Goal: Task Accomplishment & Management: Complete application form

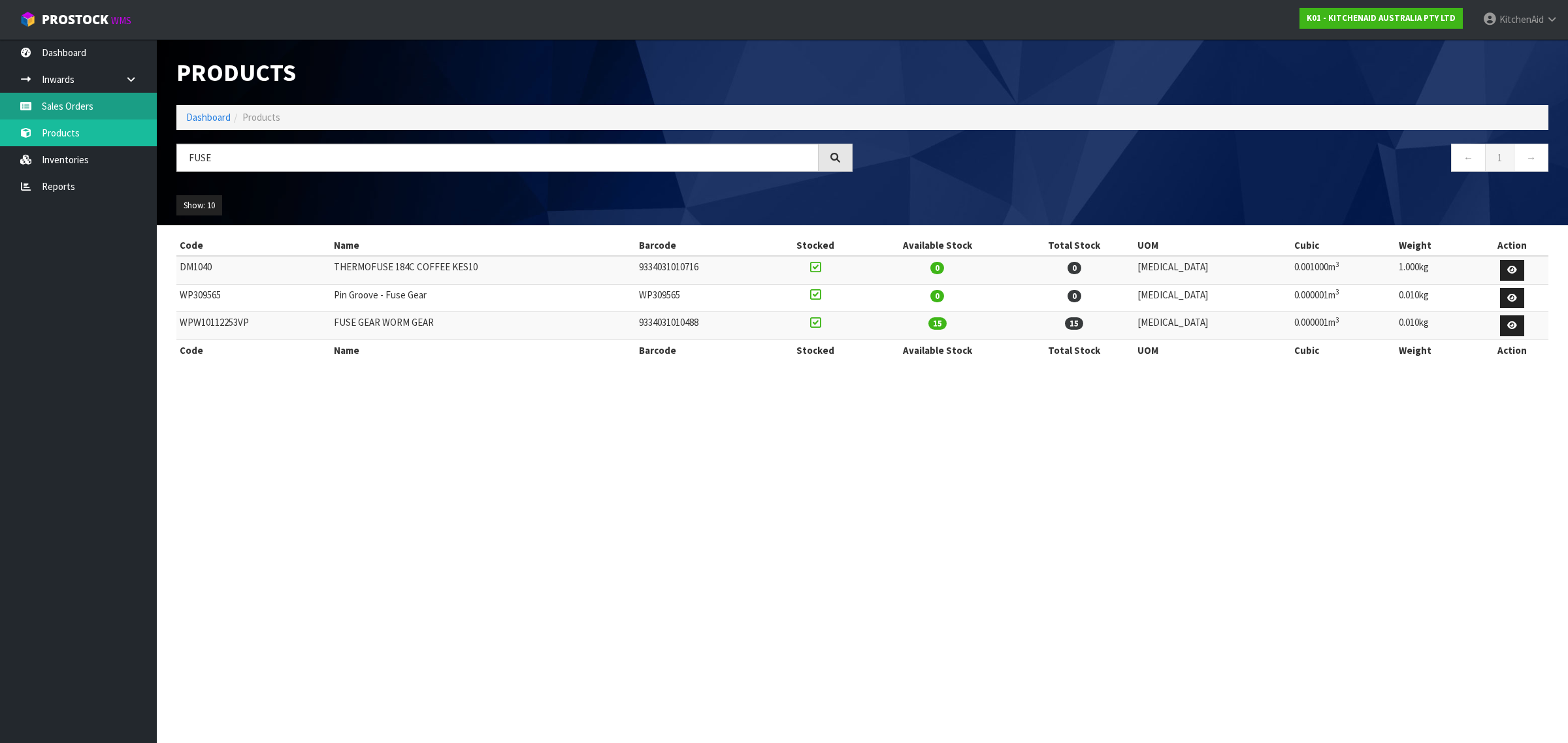
click at [99, 106] on link "Sales Orders" at bounding box center [78, 106] width 157 height 27
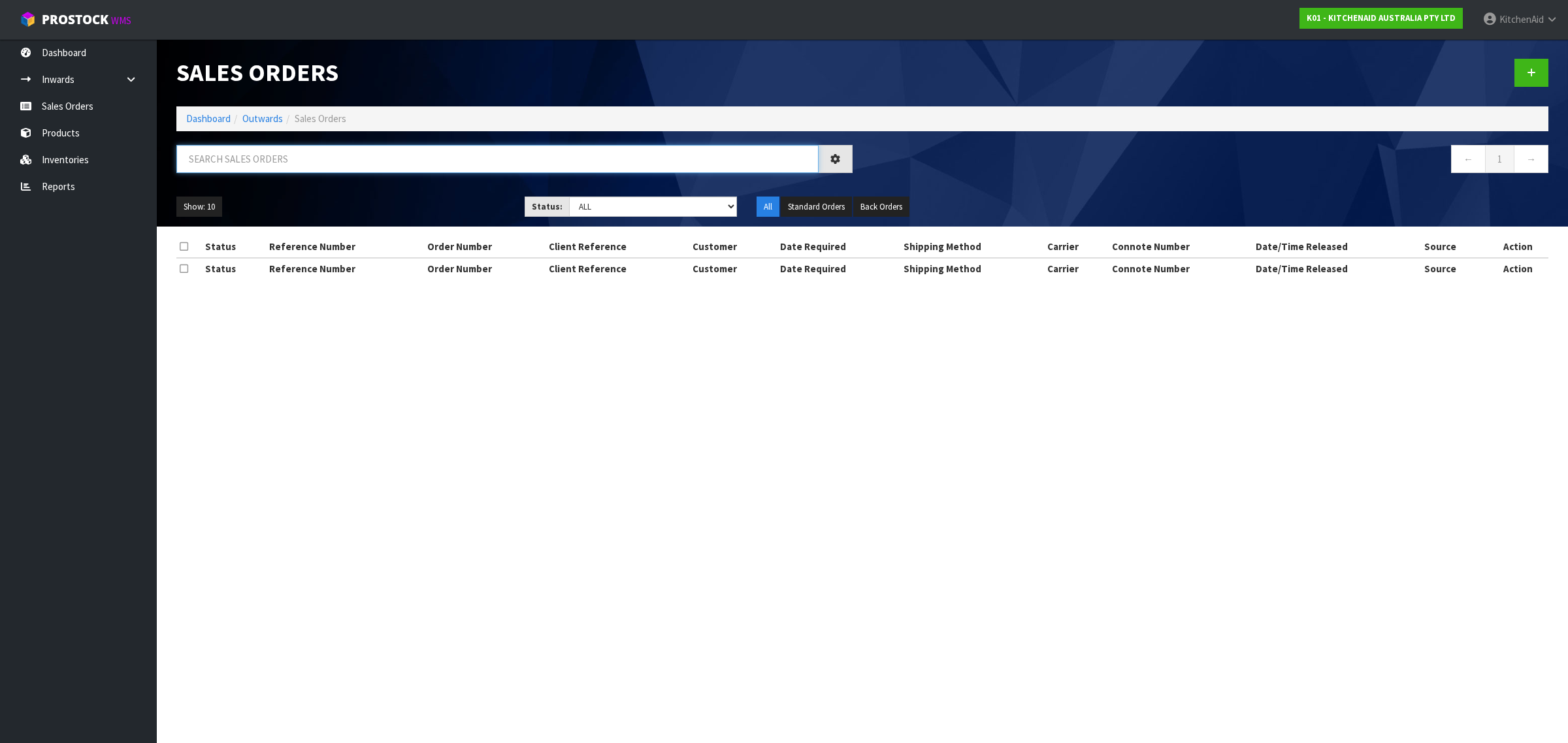
click at [323, 167] on input "text" at bounding box center [498, 160] width 642 height 29
paste input "0000011952"
type input "0000011952"
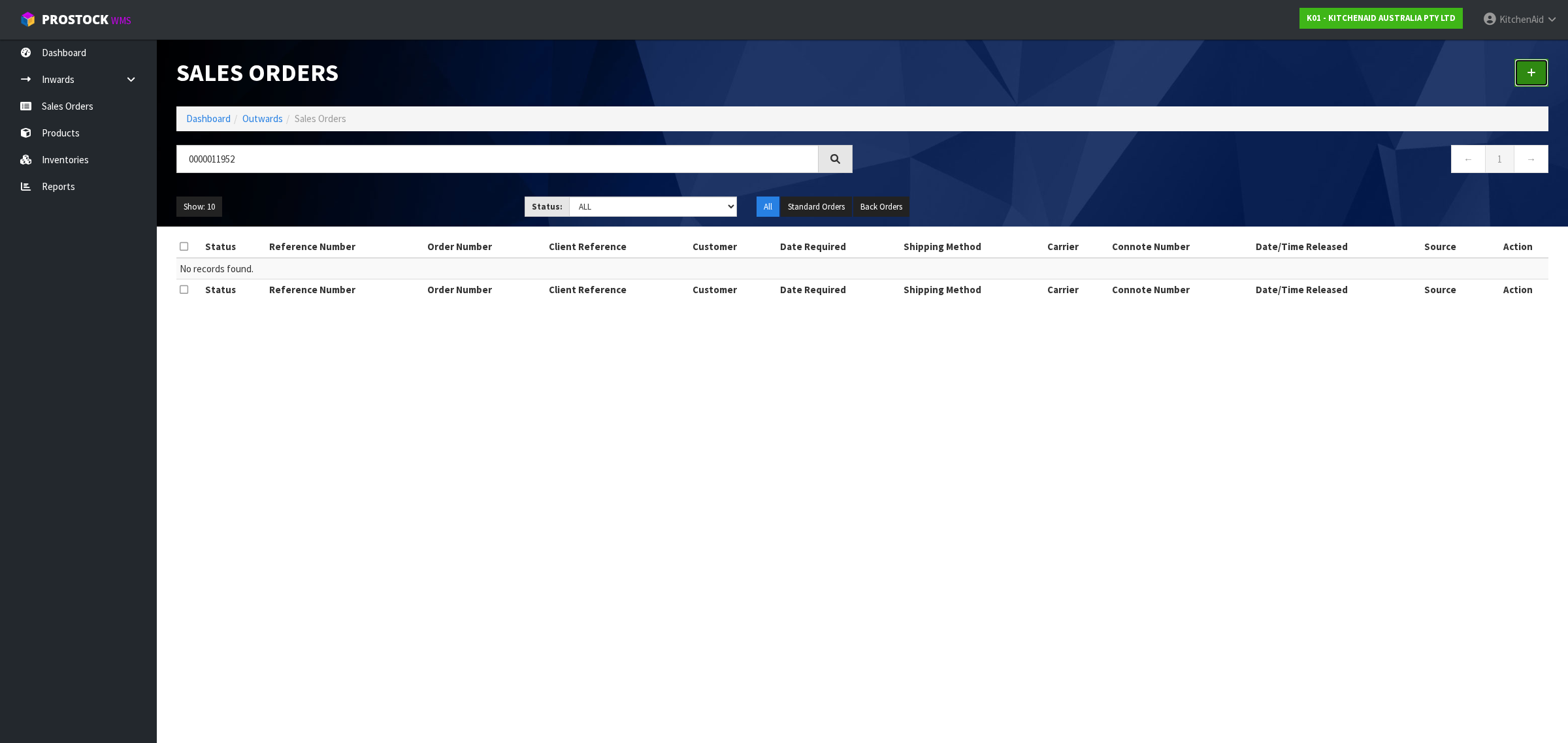
click at [1536, 66] on link at bounding box center [1531, 73] width 34 height 29
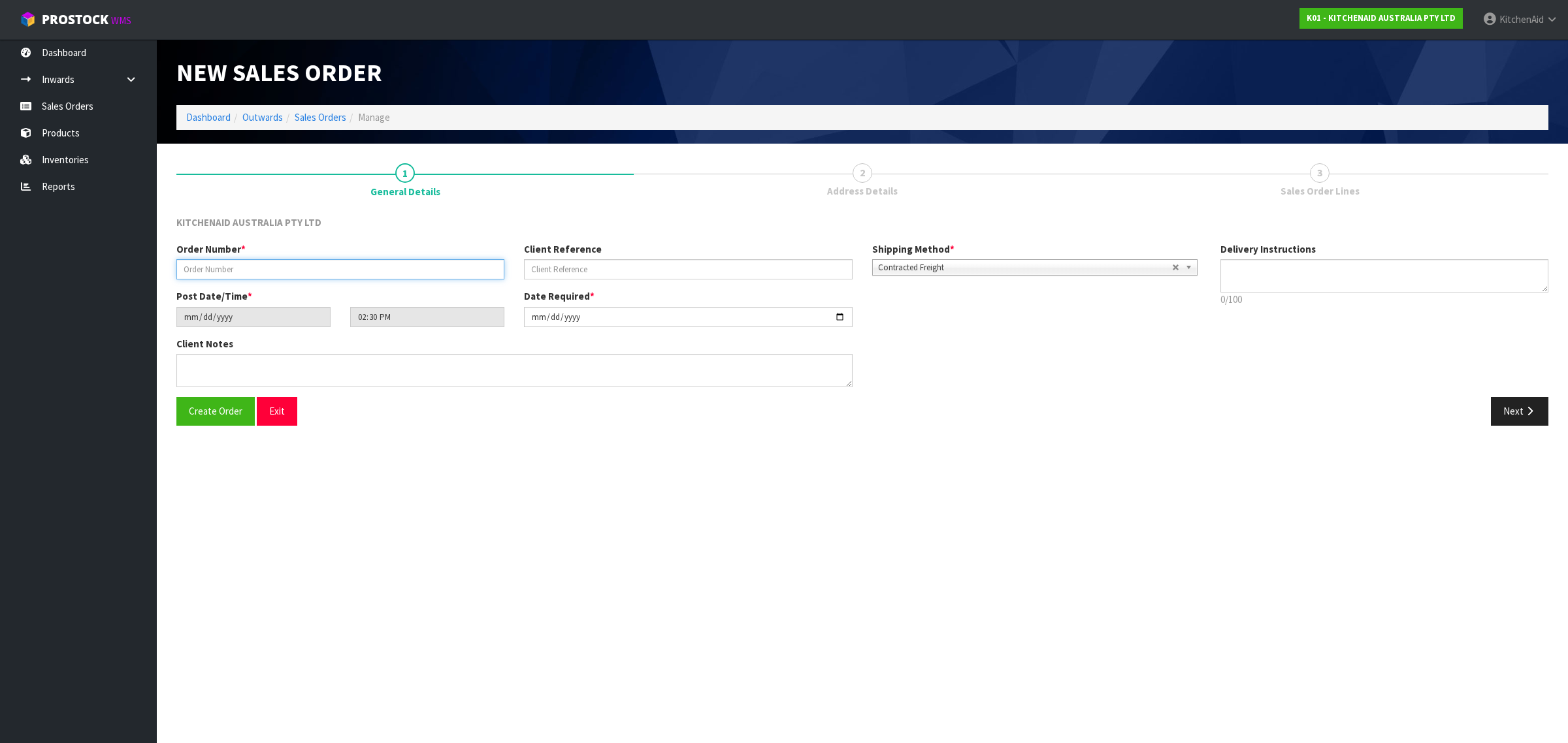
click at [239, 260] on input "text" at bounding box center [340, 269] width 328 height 20
paste input "[PHONE_NUMBER]"
type input "[PHONE_NUMBER]"
drag, startPoint x: 373, startPoint y: 268, endPoint x: 0, endPoint y: 213, distance: 377.0
click at [0, 226] on body "Toggle navigation ProStock WMS K01 - KITCHENAID AUSTRALIA PTY LTD [GEOGRAPHIC_D…" at bounding box center [784, 372] width 1568 height 743
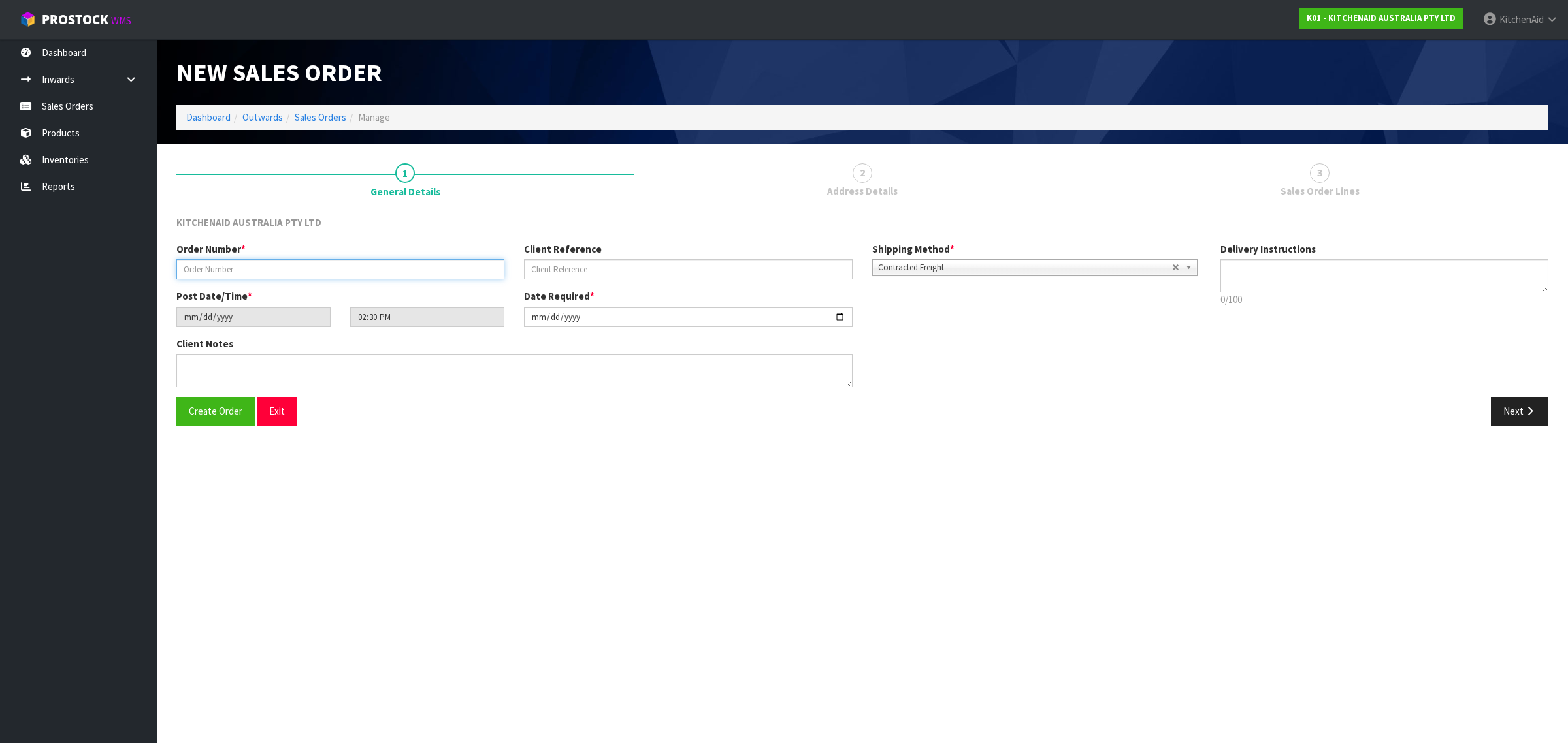
click at [255, 268] on input "text" at bounding box center [340, 269] width 328 height 20
paste input "0000011952"
type input "0000011952"
click at [601, 270] on input "text" at bounding box center [687, 269] width 328 height 20
paste input "KAAA-29528"
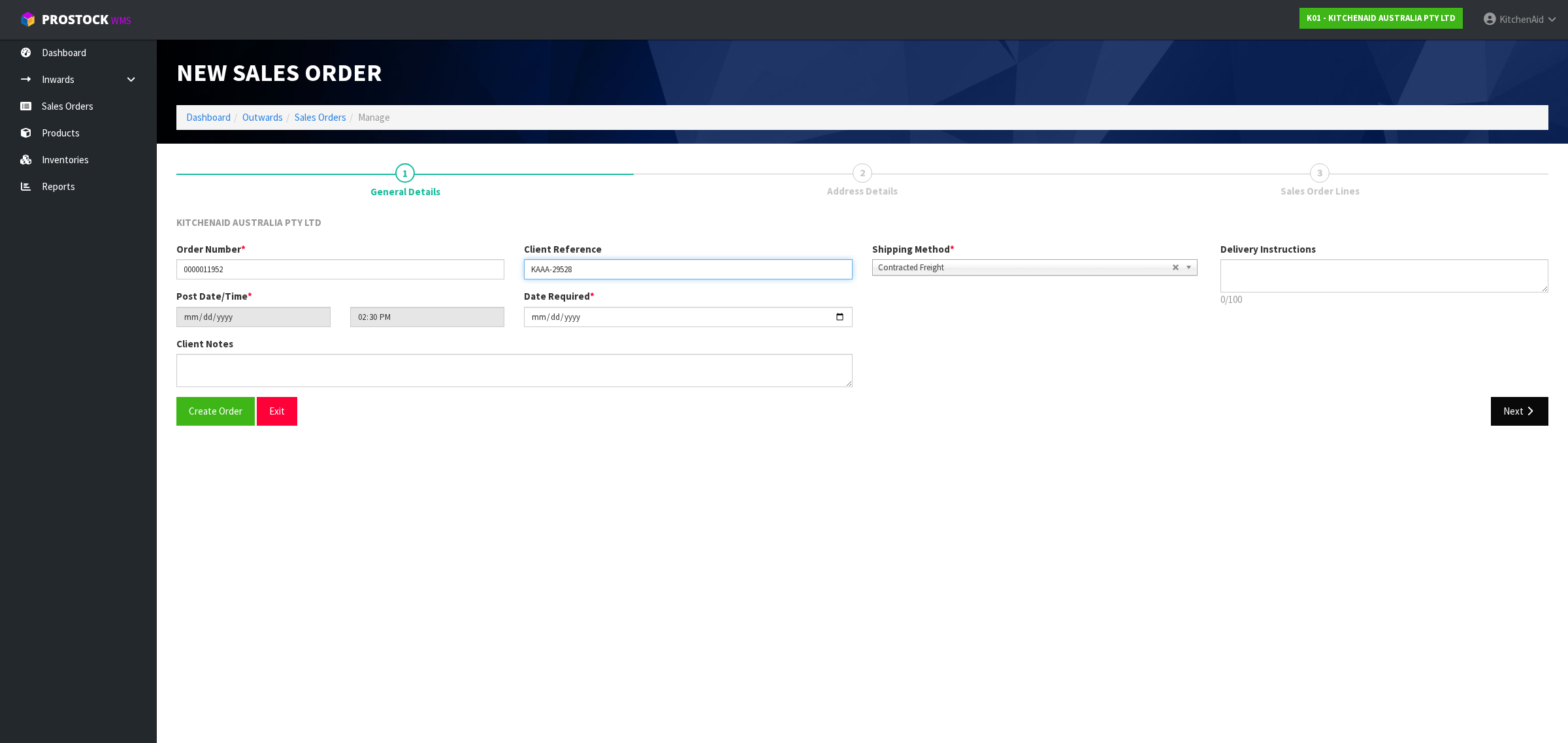
type input "KAAA-29528"
click at [1511, 416] on button "Next" at bounding box center [1519, 411] width 57 height 29
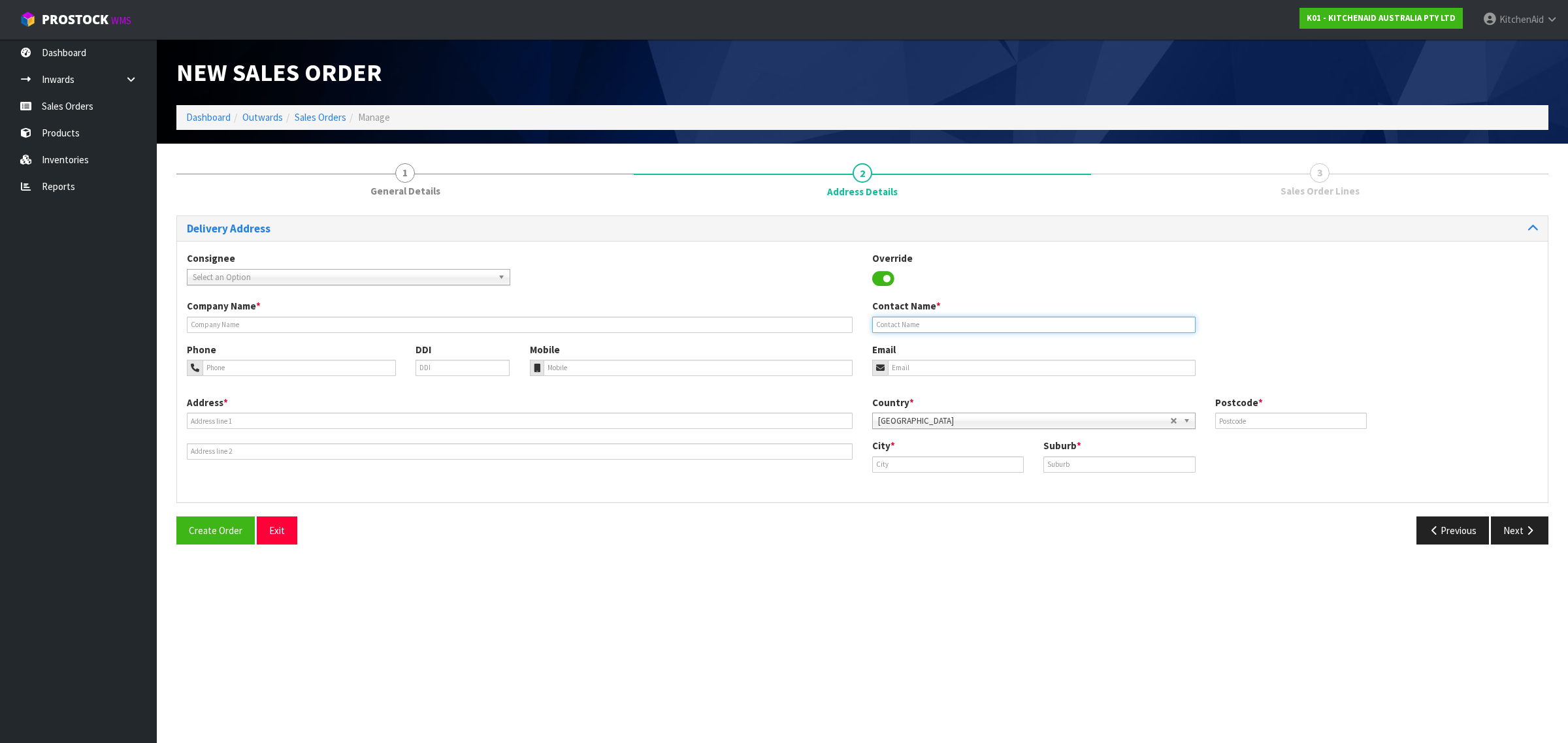
click at [926, 324] on input "text" at bounding box center [1034, 324] width 323 height 16
paste input "[PERSON_NAME] WERE"
type input "[PERSON_NAME] WERE"
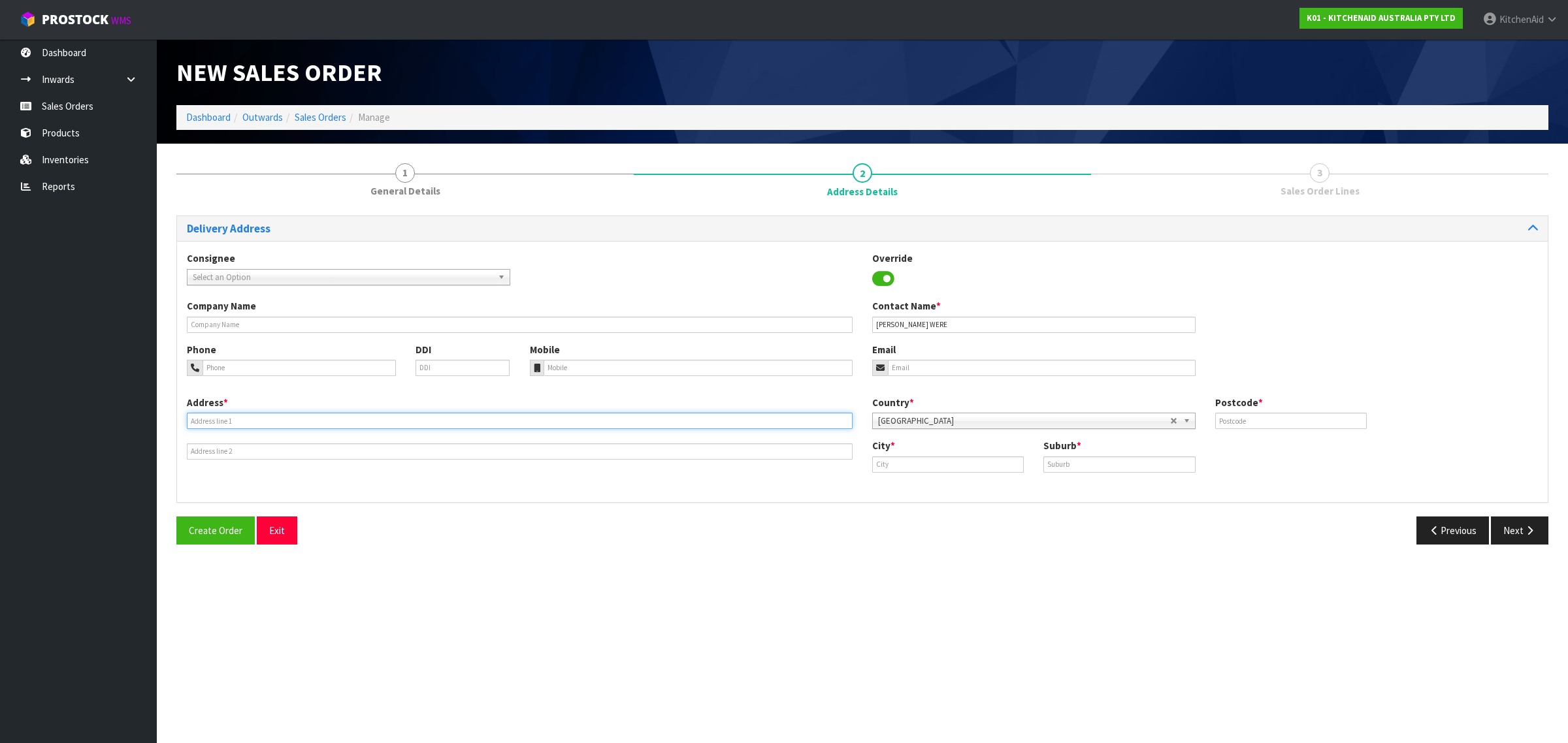
click at [557, 416] on input "text" at bounding box center [520, 420] width 665 height 16
paste input "[STREET_ADDRESS][PERSON_NAME]"
type input "[STREET_ADDRESS][PERSON_NAME]"
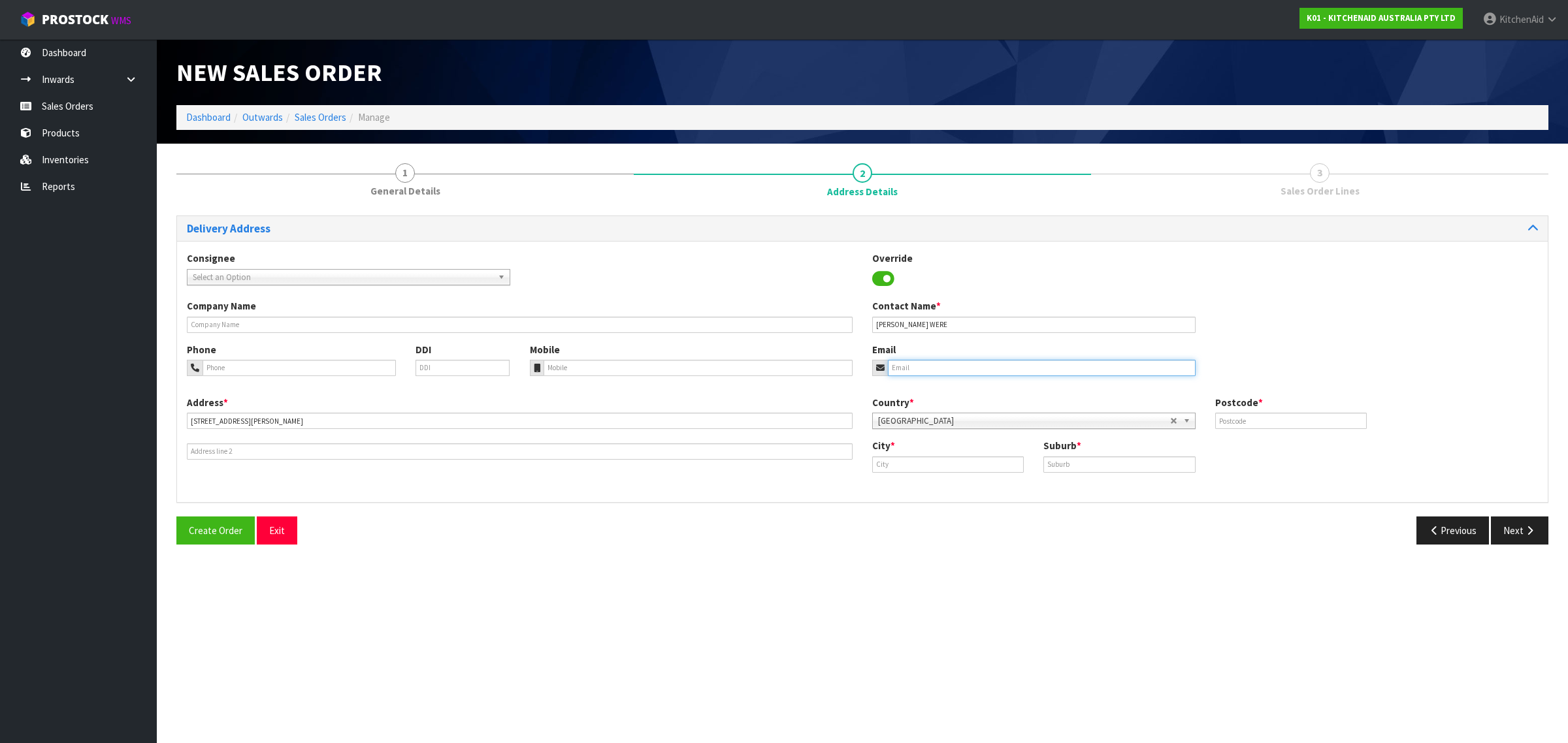
click at [1072, 367] on input "email" at bounding box center [1042, 368] width 308 height 16
paste input "[EMAIL_ADDRESS][DOMAIN_NAME]"
type input "[EMAIL_ADDRESS][DOMAIN_NAME]"
click at [1290, 423] on input "text" at bounding box center [1290, 420] width 151 height 16
type input "1041"
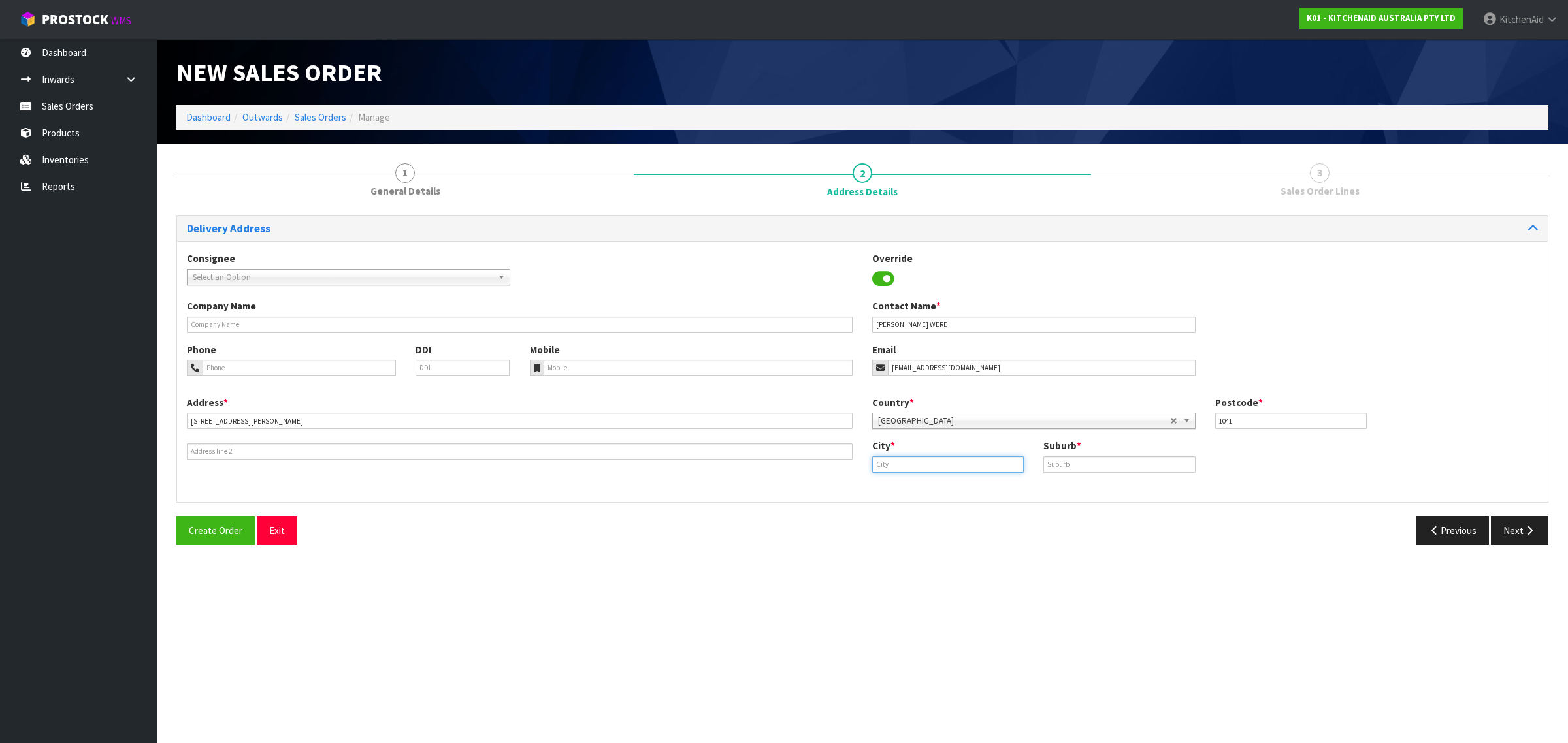
click at [928, 465] on input "text" at bounding box center [947, 464] width 151 height 16
click at [925, 494] on link "Au ckland" at bounding box center [924, 486] width 104 height 18
type input "[GEOGRAPHIC_DATA]"
click at [1068, 465] on input "text" at bounding box center [1119, 464] width 151 height 16
type input "[GEOGRAPHIC_DATA]"
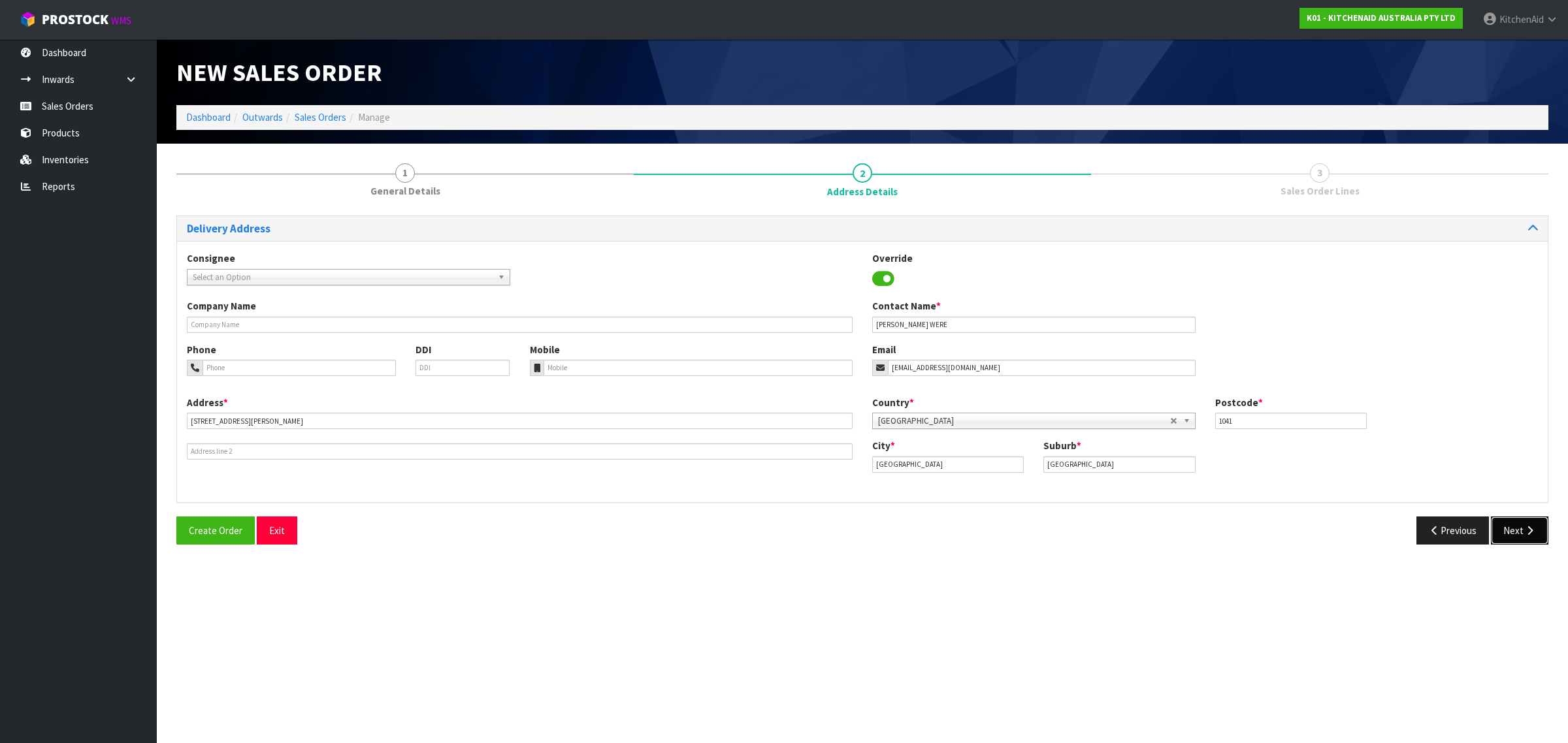
click at [1517, 527] on button "Next" at bounding box center [1519, 531] width 57 height 29
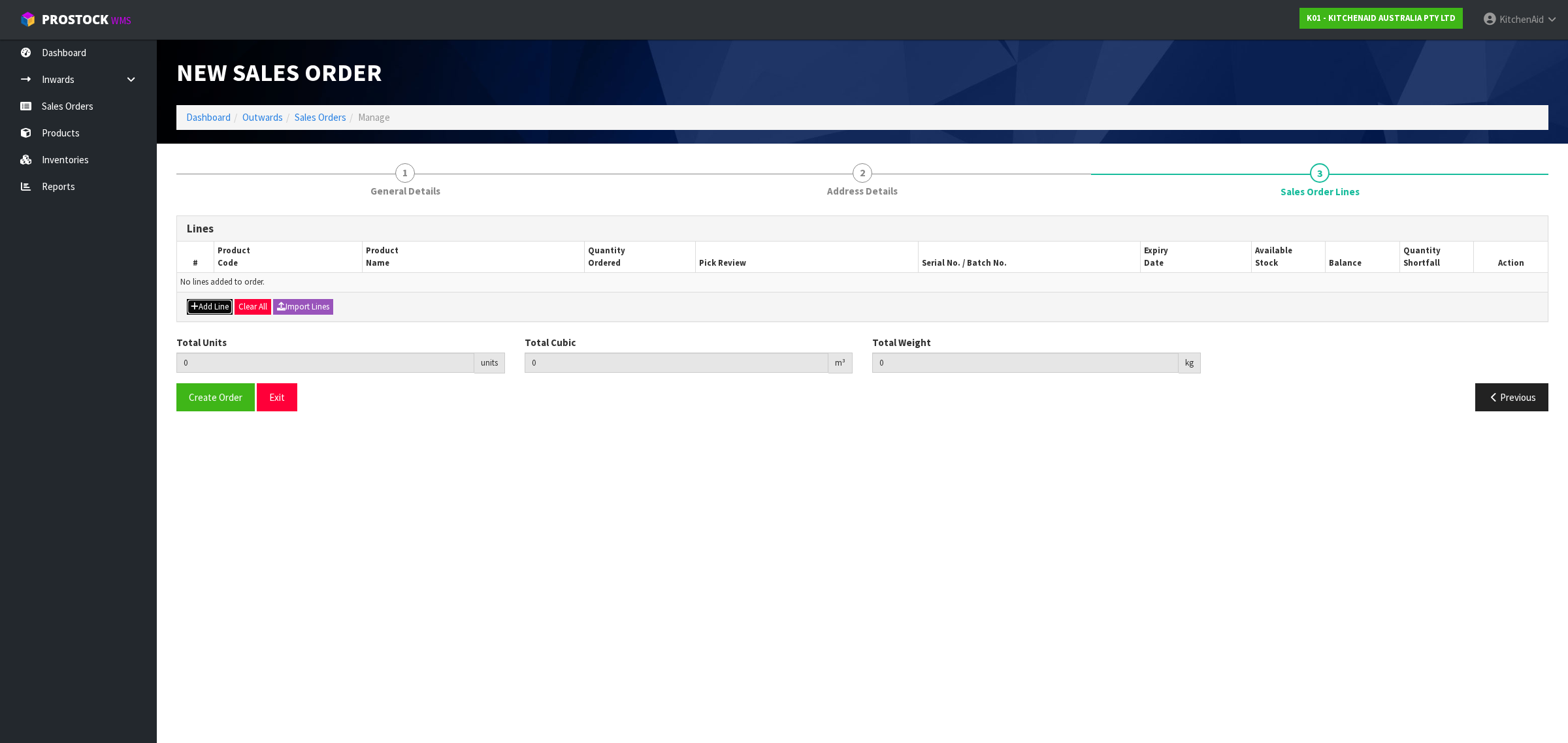
click at [216, 306] on button "Add Line" at bounding box center [210, 307] width 46 height 15
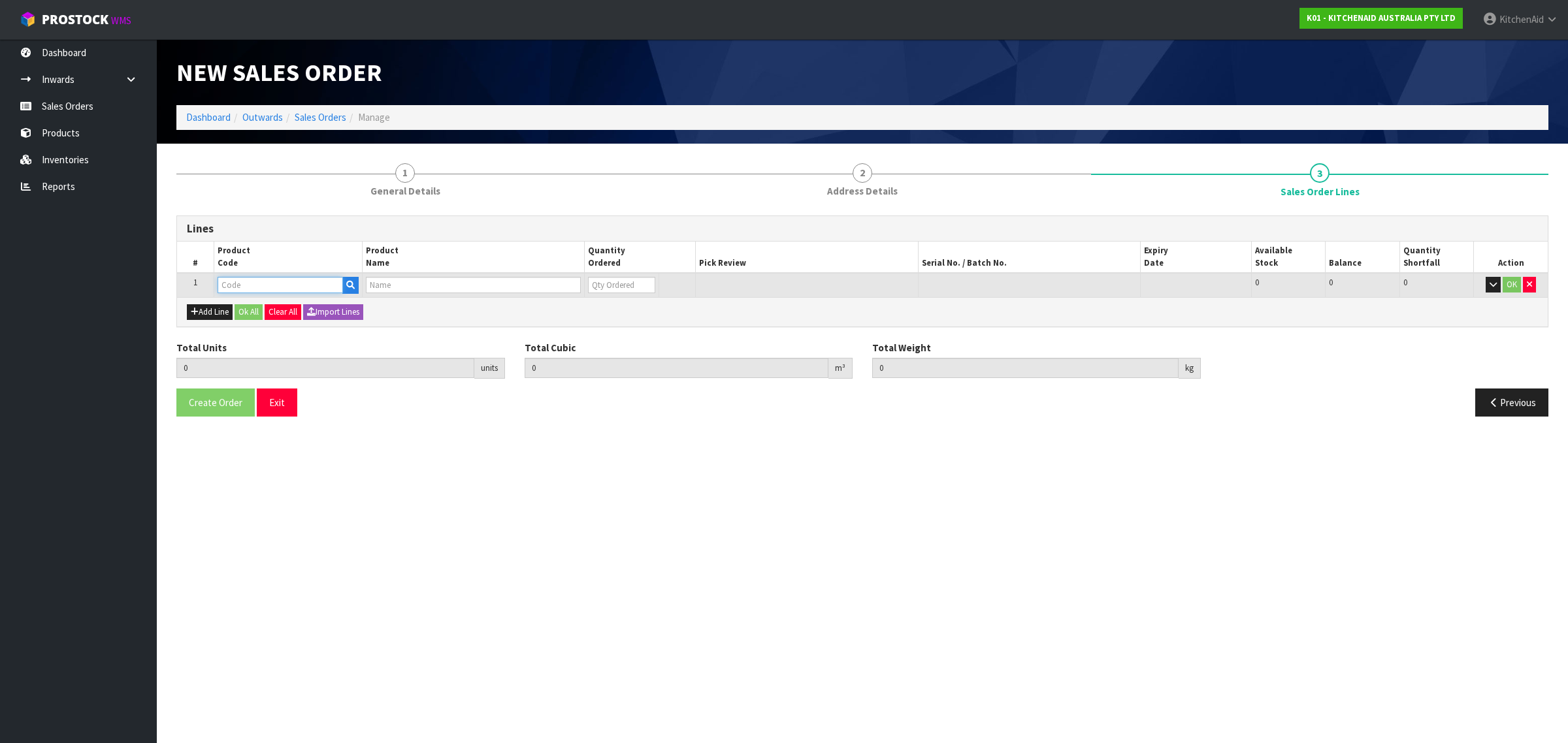
click at [284, 281] on input "text" at bounding box center [280, 284] width 125 height 16
paste input "5KSM192XDAAC"
type input "5KSM192XDAAC"
type input "0.000000"
type input "0.000"
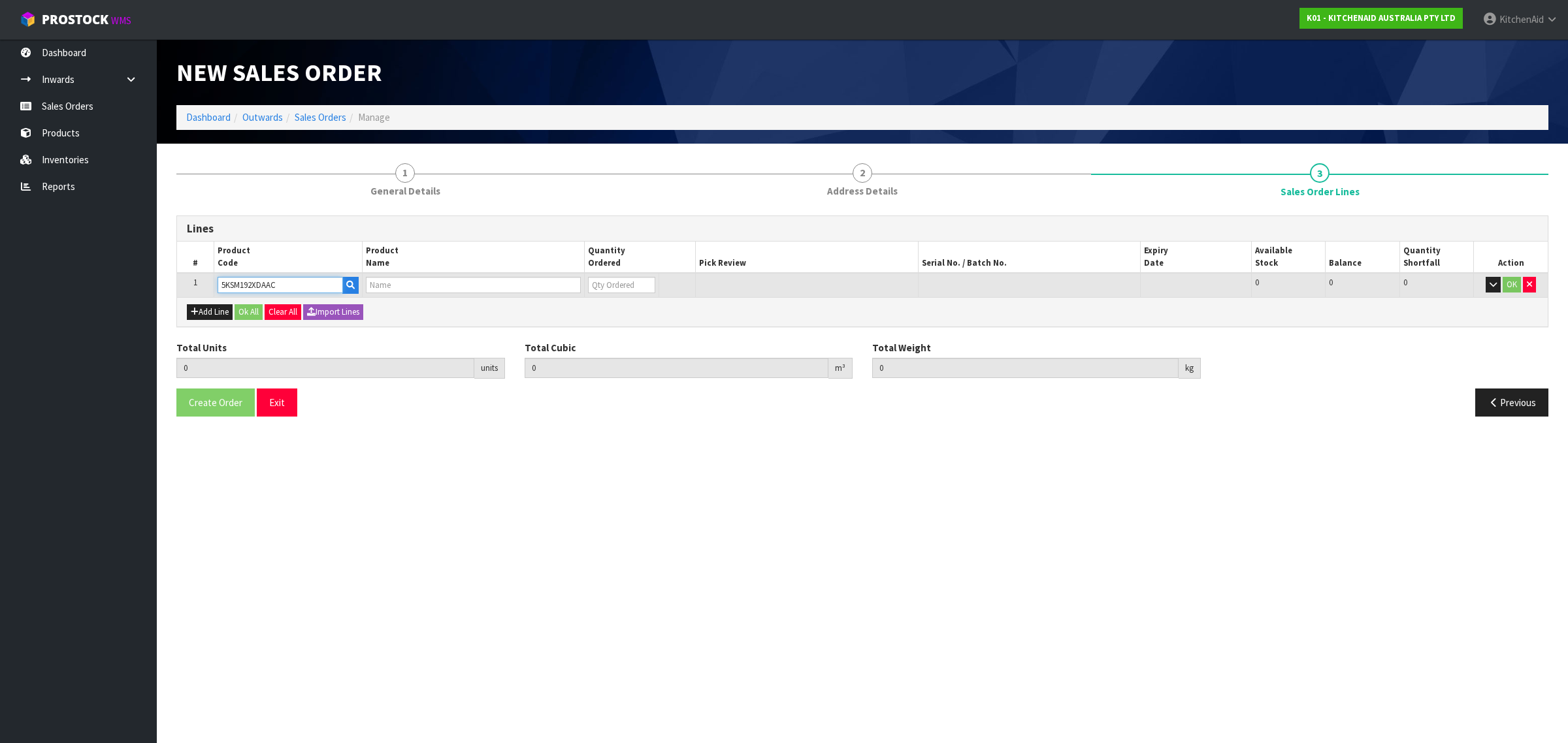
type input "KSM192 ALMOND CREAM MIXER"
type input "0"
type input "5KSM192XDAAC"
type input "1"
type input "0.050568"
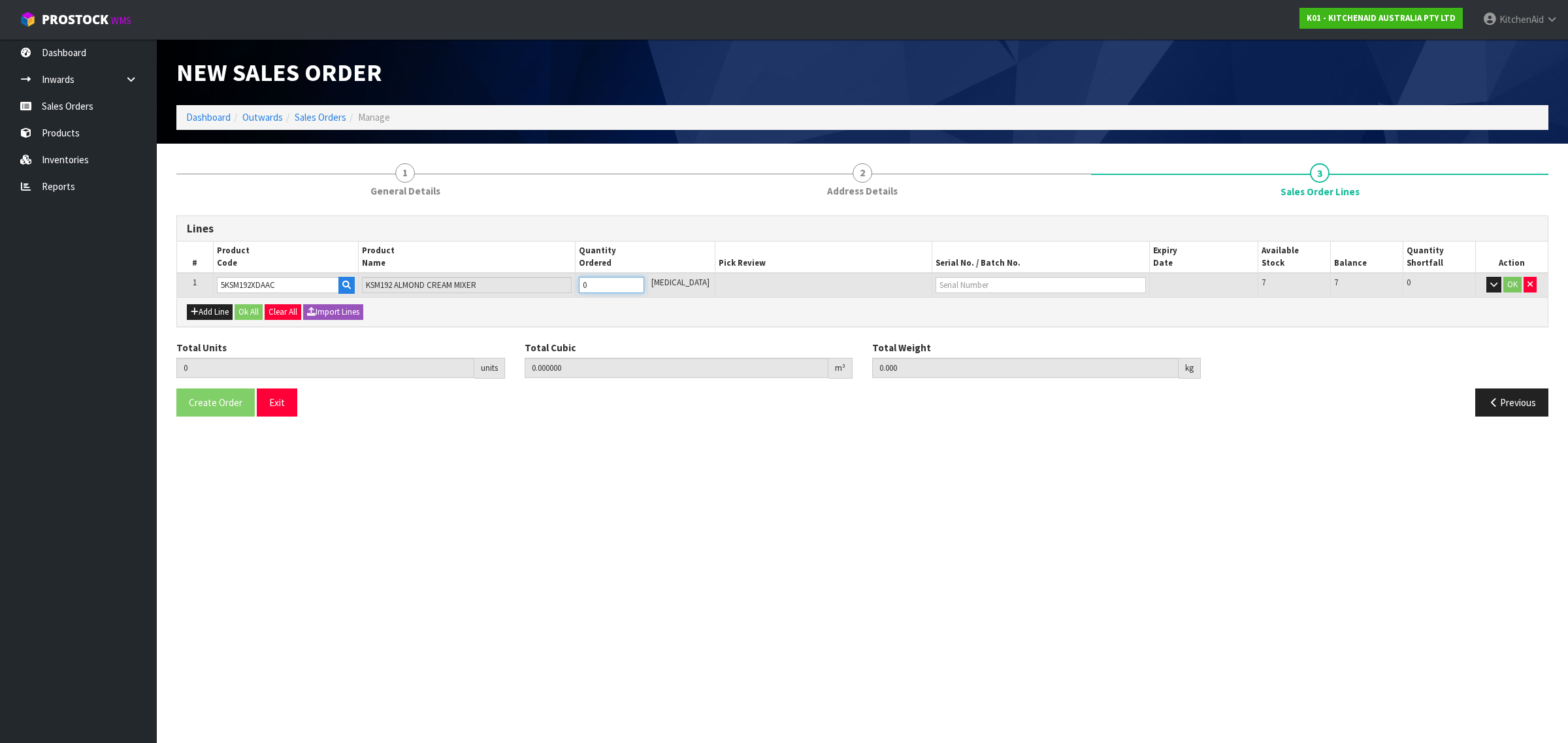
type input "11.4"
type input "1"
click at [644, 281] on input "1" at bounding box center [611, 284] width 66 height 16
click at [260, 312] on button "Ok All" at bounding box center [249, 312] width 29 height 15
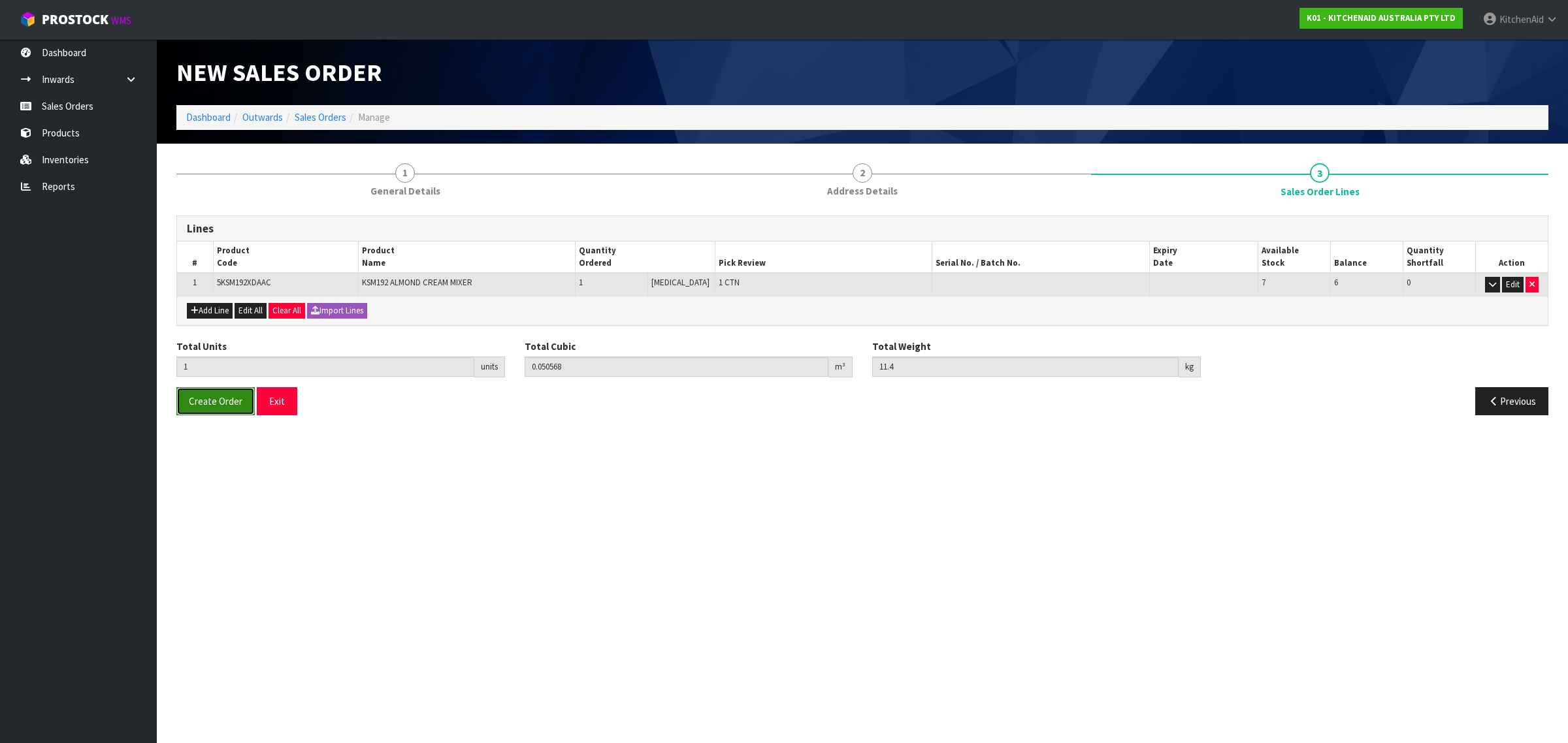
click at [217, 406] on span "Create Order" at bounding box center [216, 401] width 53 height 12
